Goal: Transaction & Acquisition: Purchase product/service

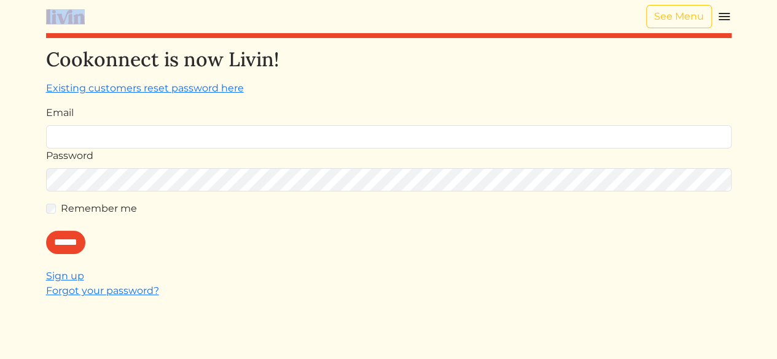
drag, startPoint x: 163, startPoint y: 3, endPoint x: 172, endPoint y: 10, distance: 10.9
click at [172, 10] on div "See Menu" at bounding box center [389, 16] width 686 height 33
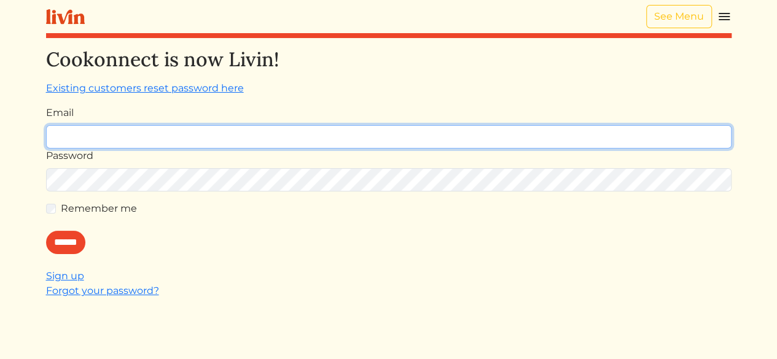
click at [127, 138] on input "Email" at bounding box center [389, 136] width 686 height 23
click at [74, 133] on input "Email" at bounding box center [389, 136] width 686 height 23
